Goal: Task Accomplishment & Management: Use online tool/utility

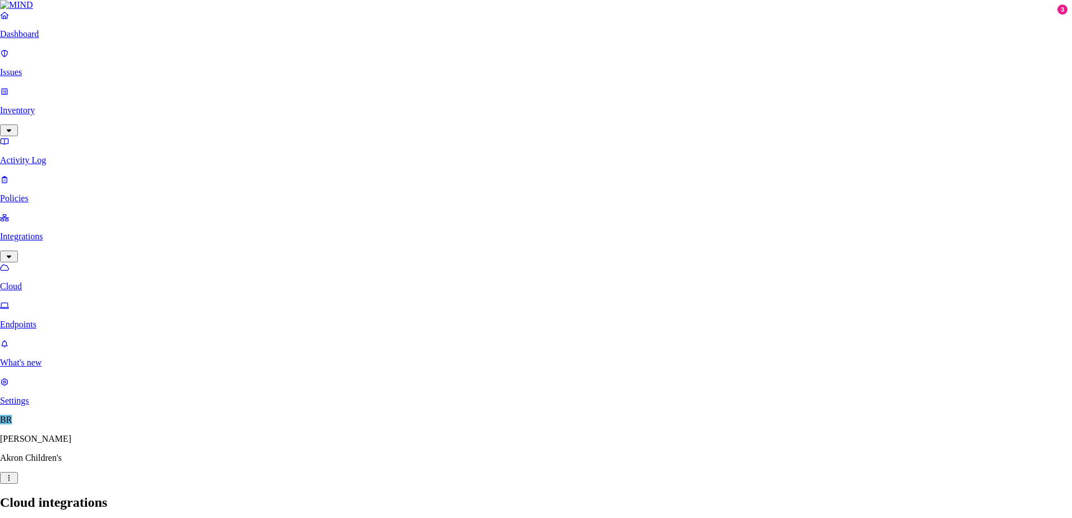
drag, startPoint x: 374, startPoint y: 223, endPoint x: 297, endPoint y: 216, distance: 77.2
type input "[EMAIL_ADDRESS][DOMAIN_NAME]"
